Goal: Information Seeking & Learning: Learn about a topic

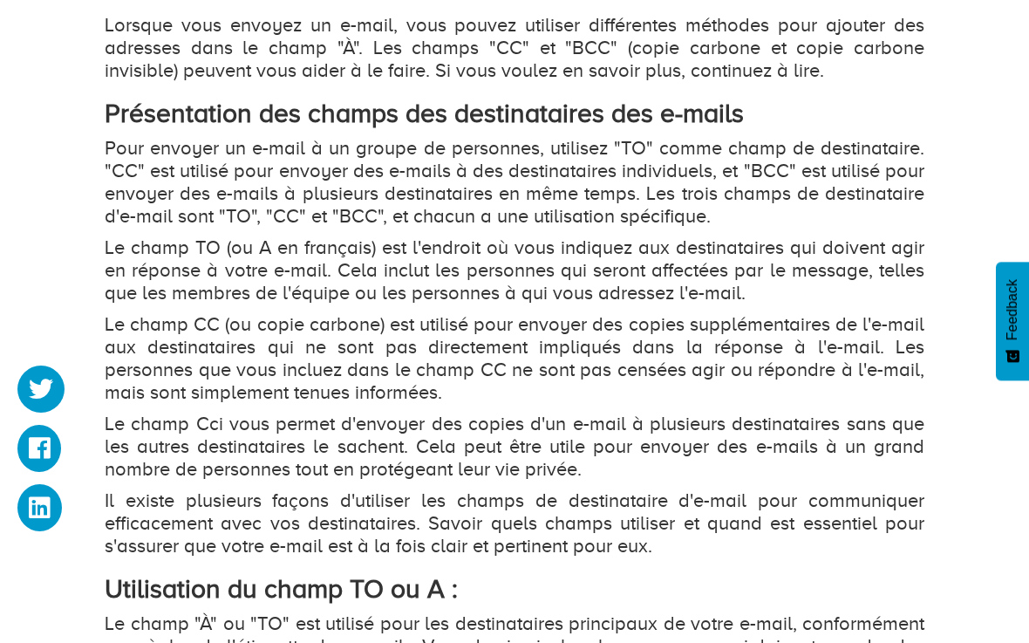
scroll to position [1103, 0]
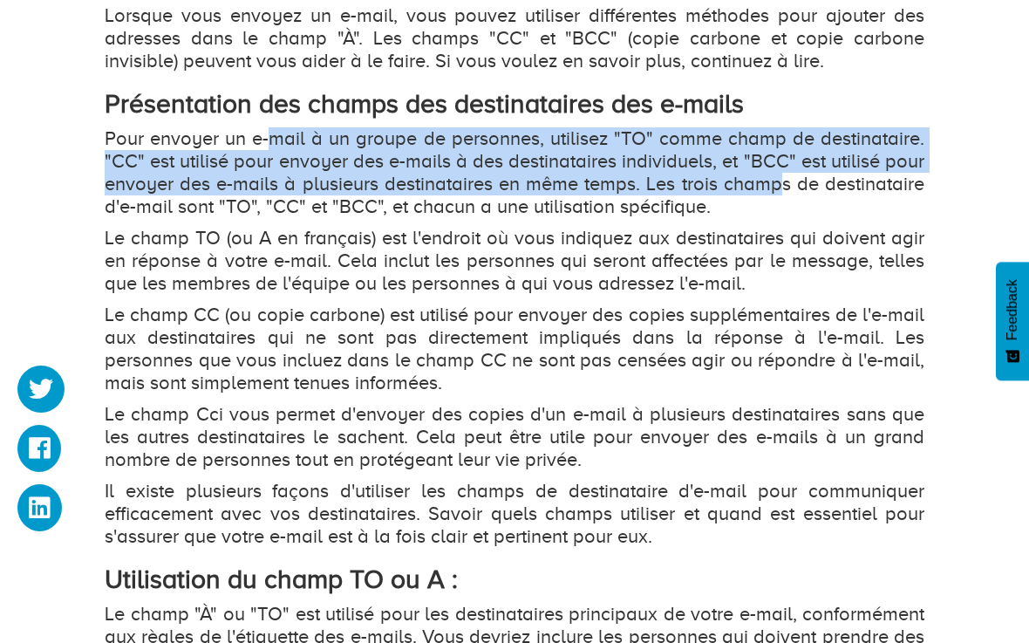
drag, startPoint x: 270, startPoint y: 131, endPoint x: 773, endPoint y: 179, distance: 505.4
click at [775, 180] on p "Pour envoyer un e-mail à un groupe de personnes, utilisez "TO" comme champ de d…" at bounding box center [515, 172] width 820 height 91
click at [655, 155] on p "Pour envoyer un e-mail à un groupe de personnes, utilisez "TO" comme champ de d…" at bounding box center [515, 172] width 820 height 91
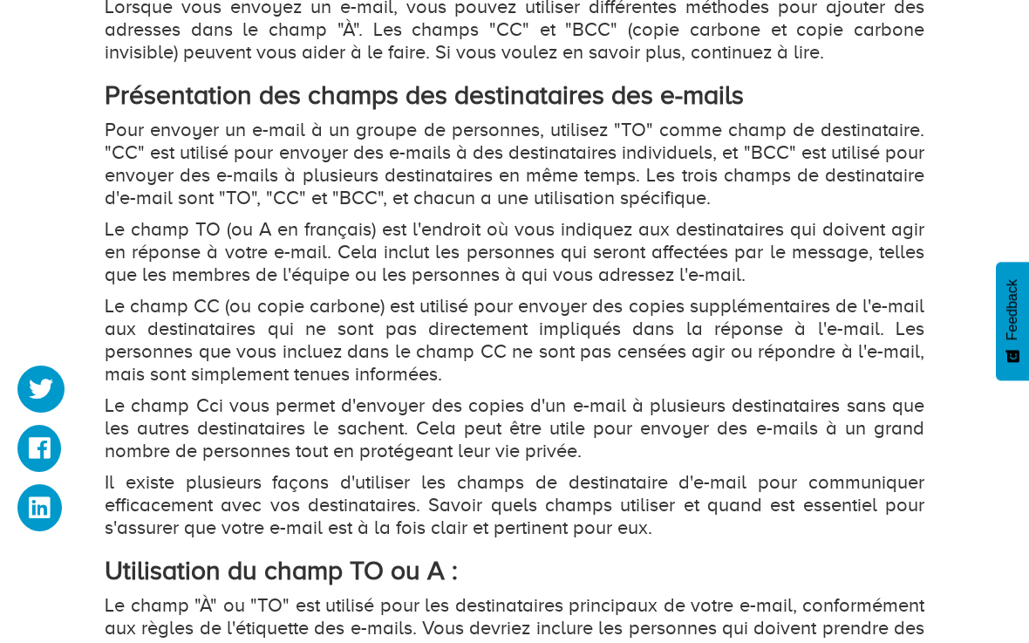
scroll to position [1115, 0]
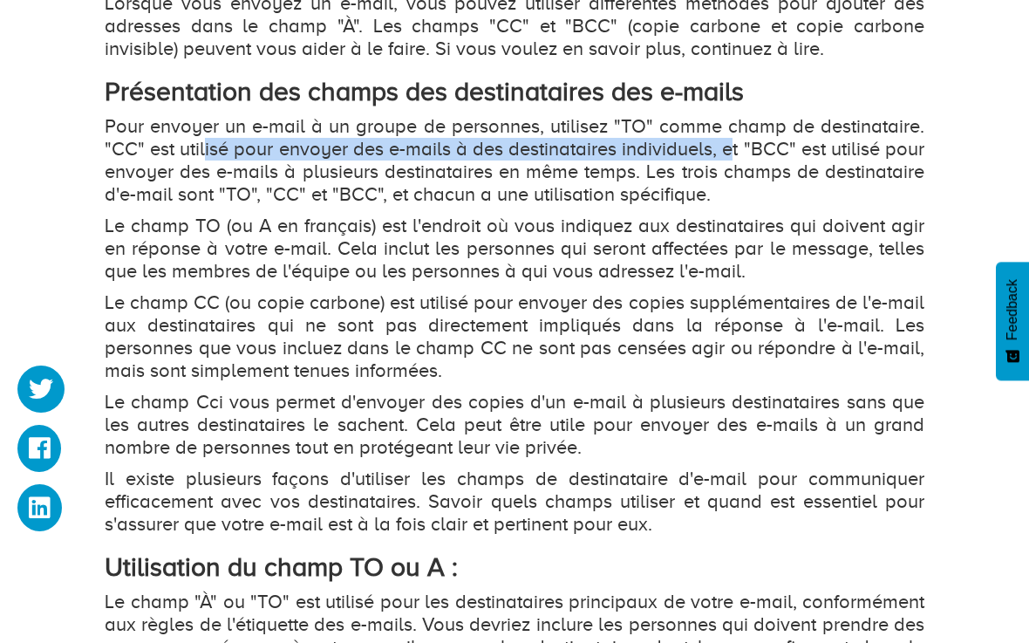
drag, startPoint x: 204, startPoint y: 145, endPoint x: 730, endPoint y: 155, distance: 525.9
click at [730, 155] on p "Pour envoyer un e-mail à un groupe de personnes, utilisez "TO" comme champ de d…" at bounding box center [515, 160] width 820 height 91
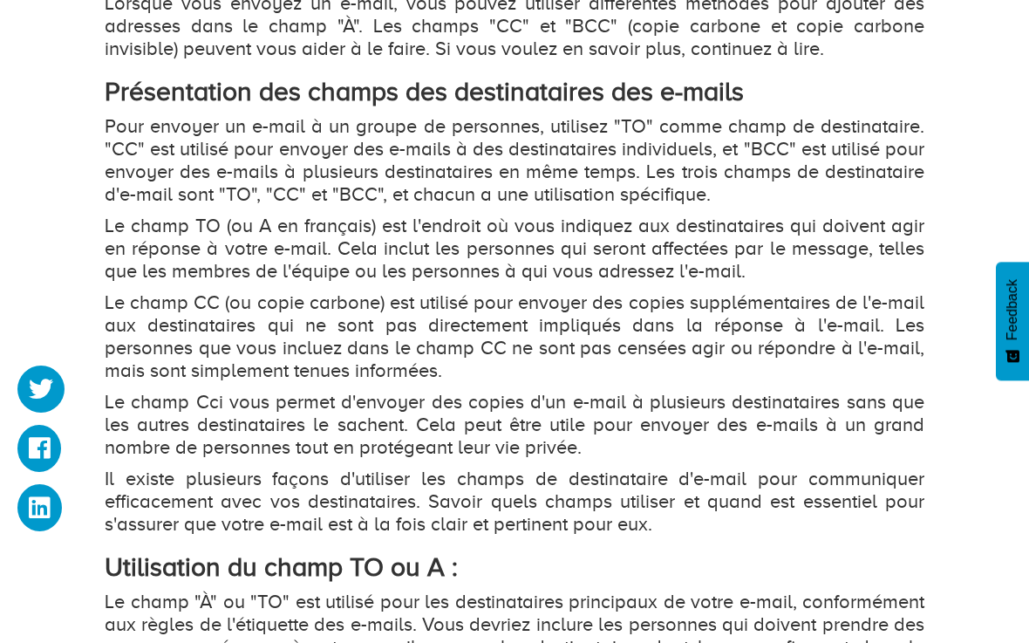
click at [645, 255] on p "Le champ TO (ou A en français) est l'endroit où vous indiquez aux destinataires…" at bounding box center [515, 248] width 820 height 68
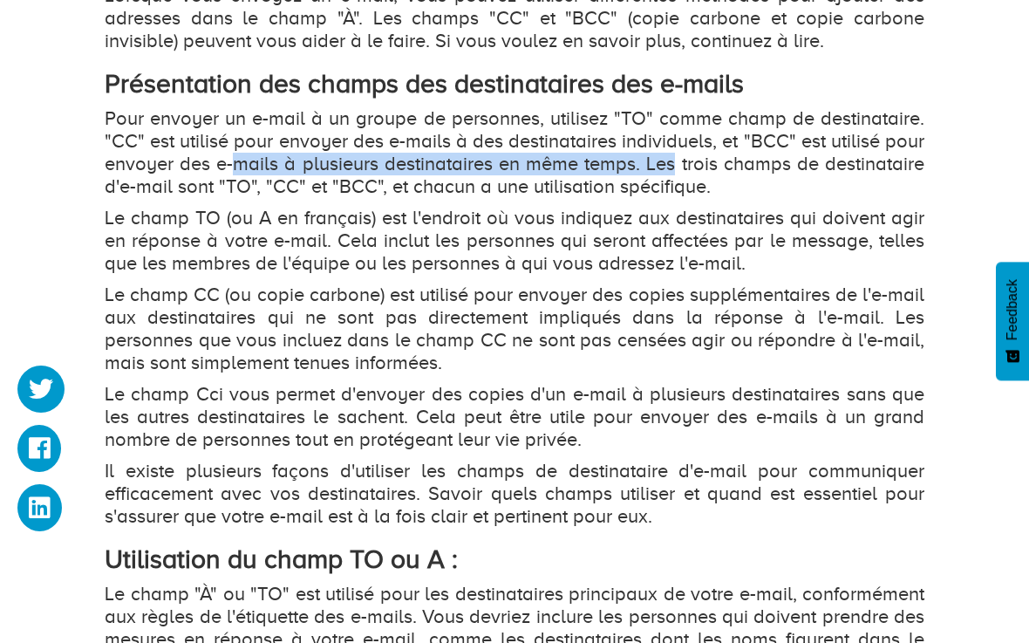
drag, startPoint x: 237, startPoint y: 172, endPoint x: 678, endPoint y: 172, distance: 441.2
click at [678, 172] on p "Pour envoyer un e-mail à un groupe de personnes, utilisez "TO" comme champ de d…" at bounding box center [515, 152] width 820 height 91
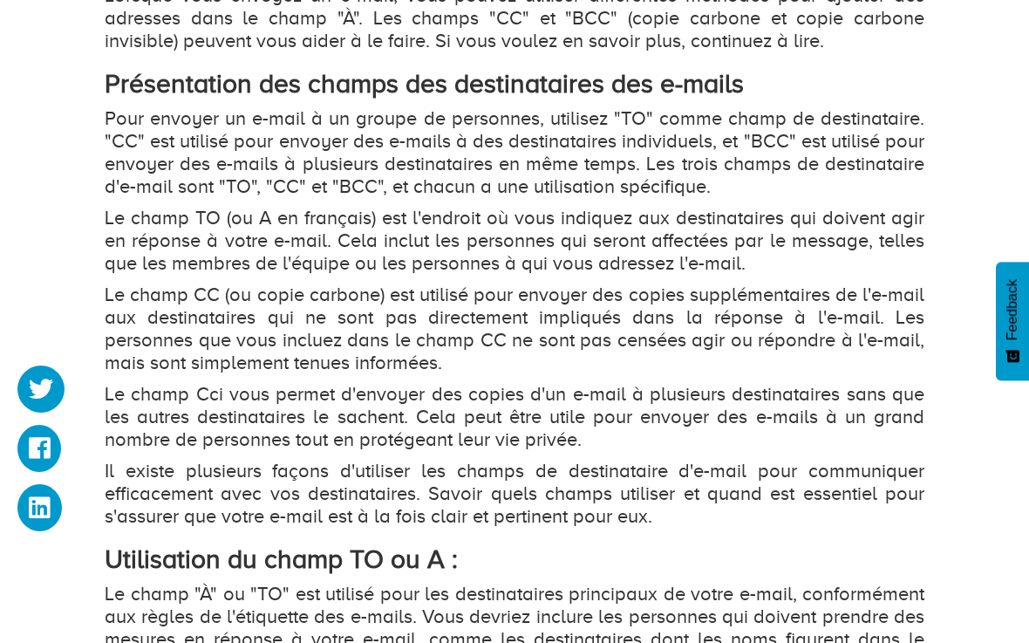
click at [804, 175] on p "Pour envoyer un e-mail à un groupe de personnes, utilisez "TO" comme champ de d…" at bounding box center [515, 152] width 820 height 91
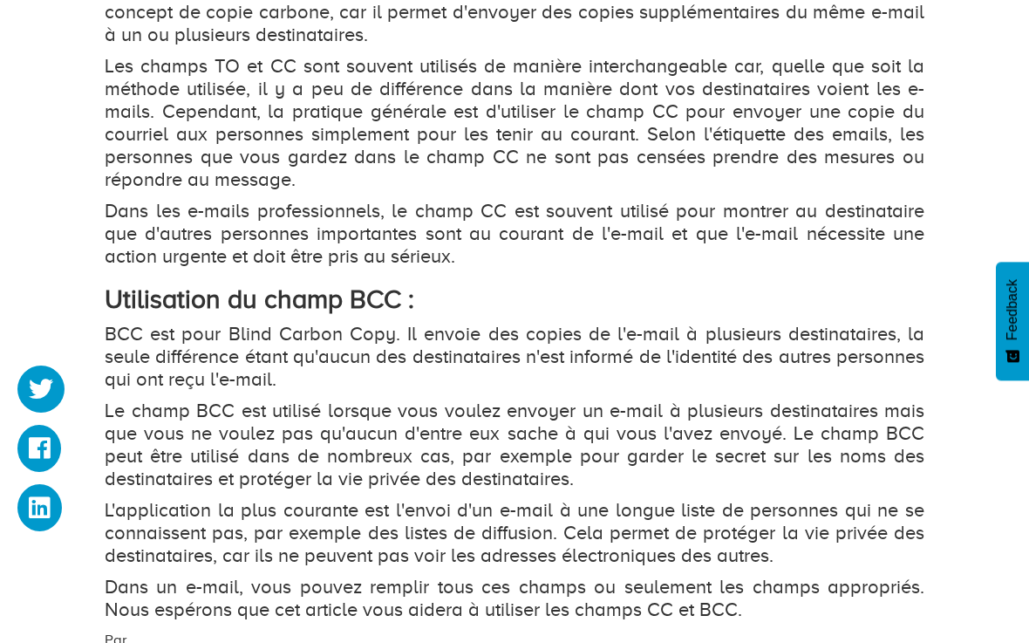
scroll to position [1978, 0]
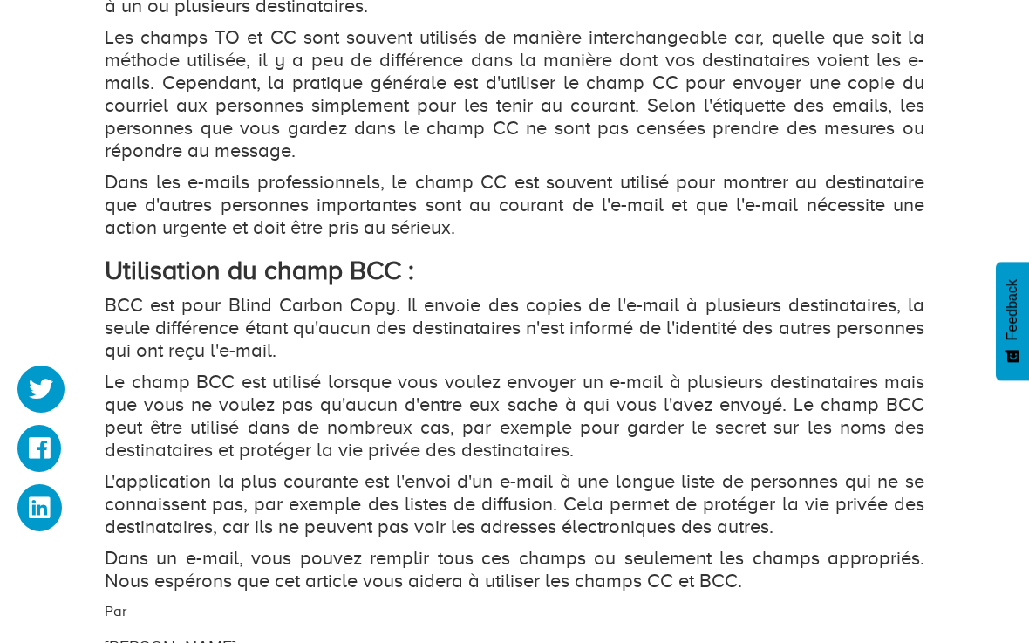
drag, startPoint x: 434, startPoint y: 289, endPoint x: 636, endPoint y: 290, distance: 201.4
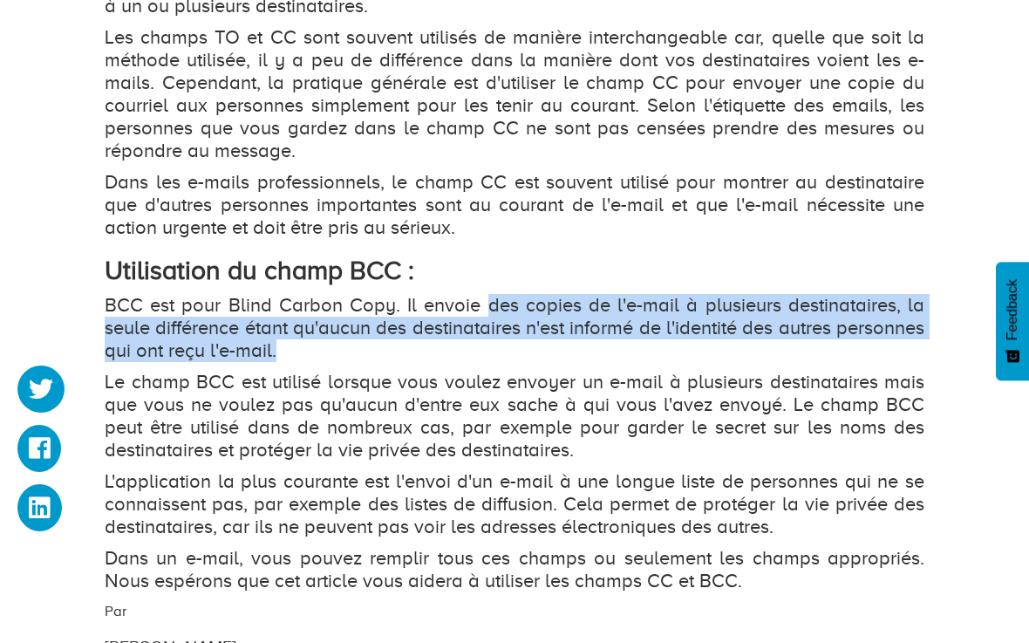
drag, startPoint x: 487, startPoint y: 295, endPoint x: 890, endPoint y: 342, distance: 406.4
click at [890, 342] on p "BCC est pour Blind Carbon Copy. Il envoie des copies de l'e-mail à plusieurs de…" at bounding box center [515, 328] width 820 height 68
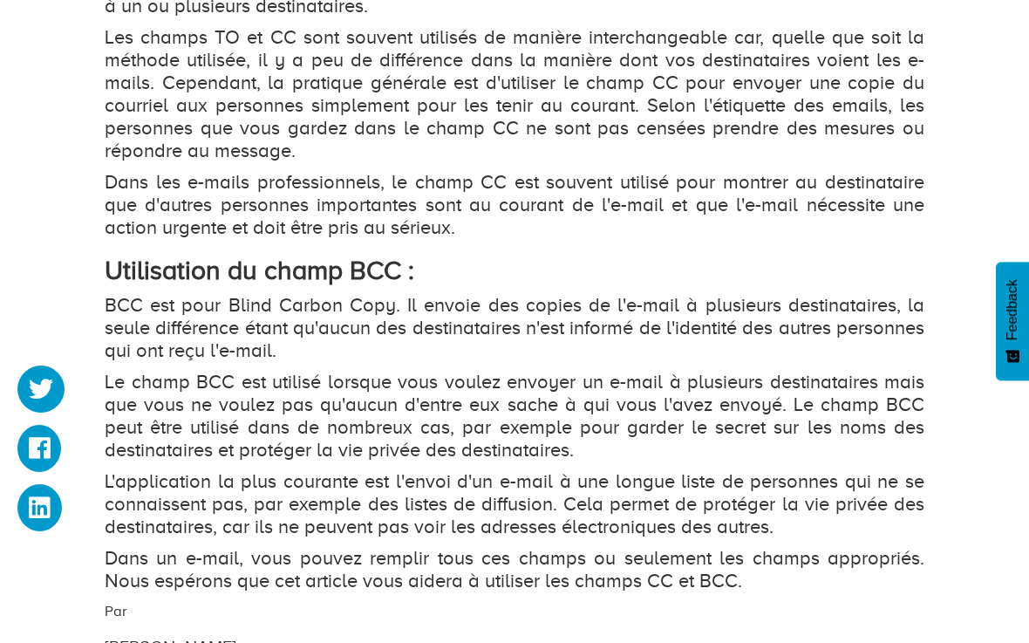
click at [587, 376] on p "Le champ BCC est utilisé lorsque vous voulez envoyer un e-mail à plusieurs dest…" at bounding box center [515, 416] width 820 height 91
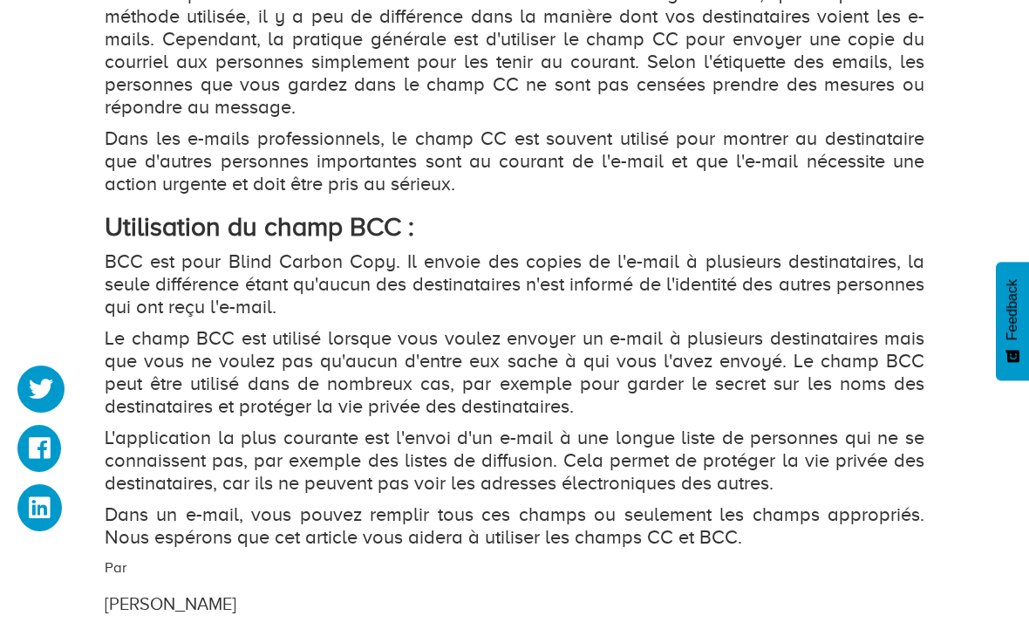
scroll to position [2023, 0]
